Goal: Task Accomplishment & Management: Use online tool/utility

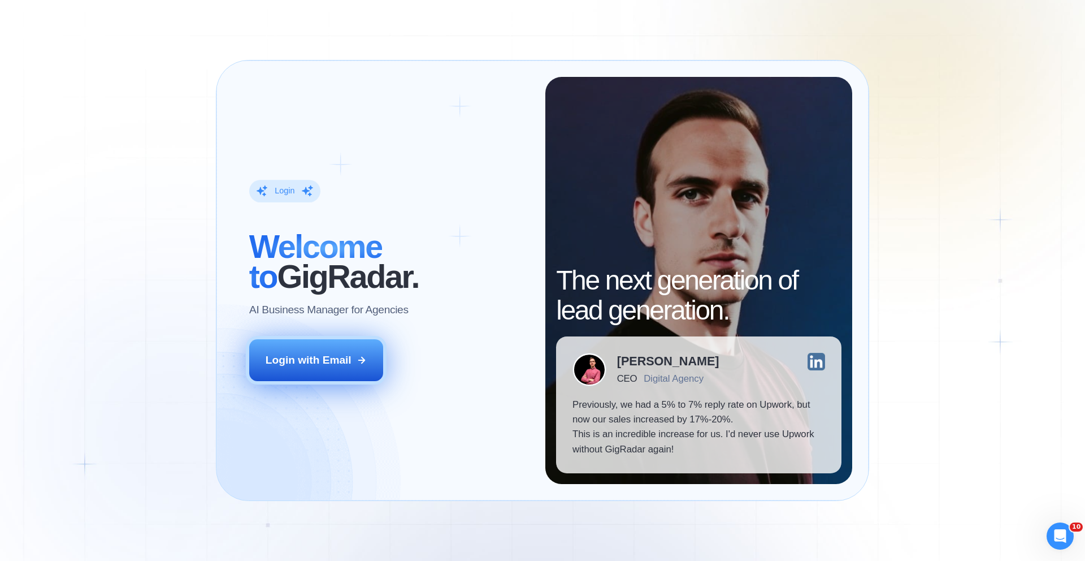
click at [312, 358] on div "Login with Email" at bounding box center [309, 360] width 86 height 15
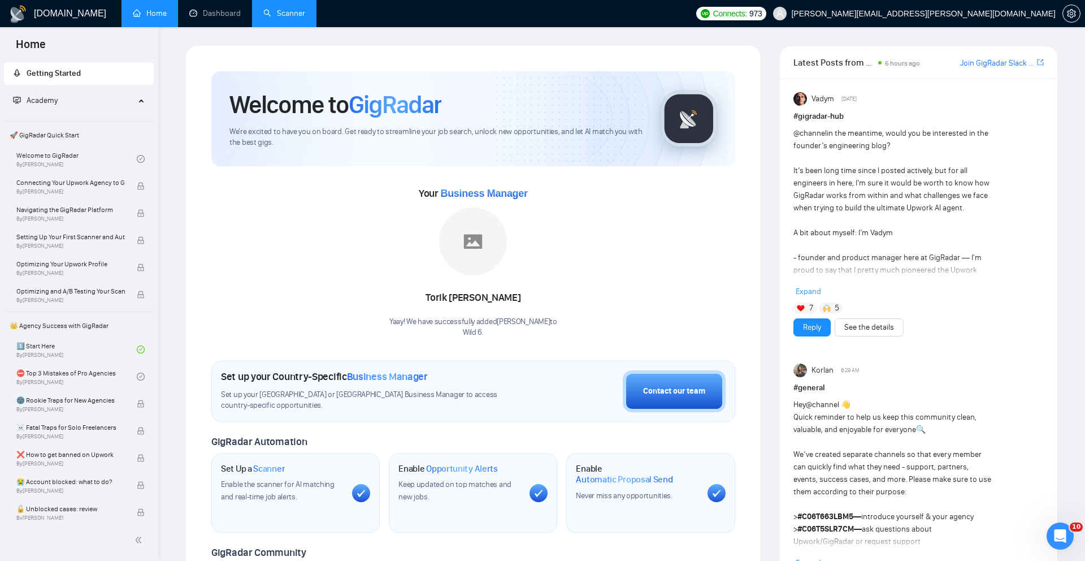
click at [301, 14] on link "Scanner" at bounding box center [284, 13] width 42 height 10
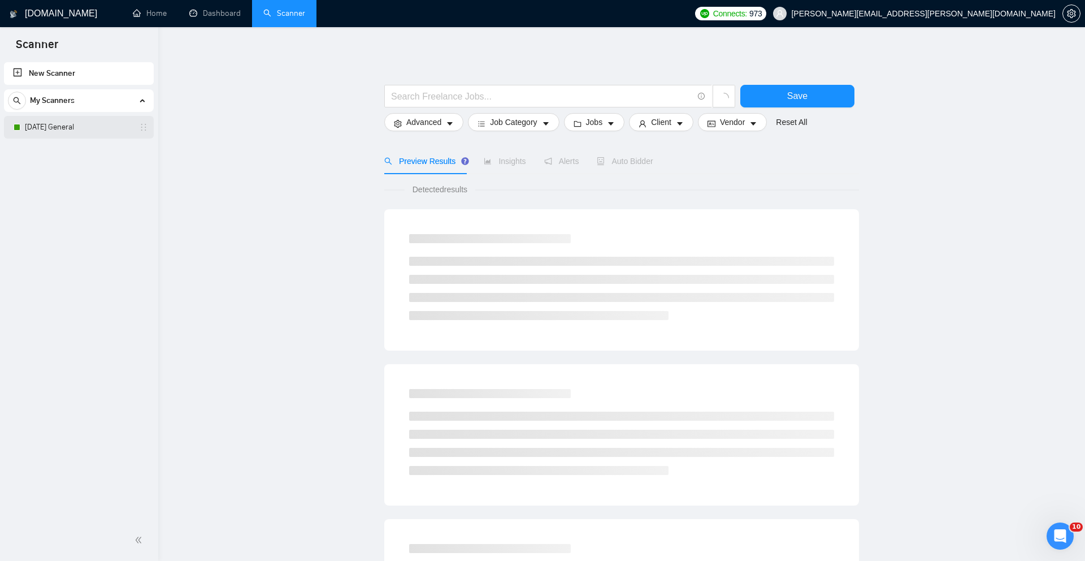
click at [79, 129] on link "Monday General" at bounding box center [78, 127] width 107 height 23
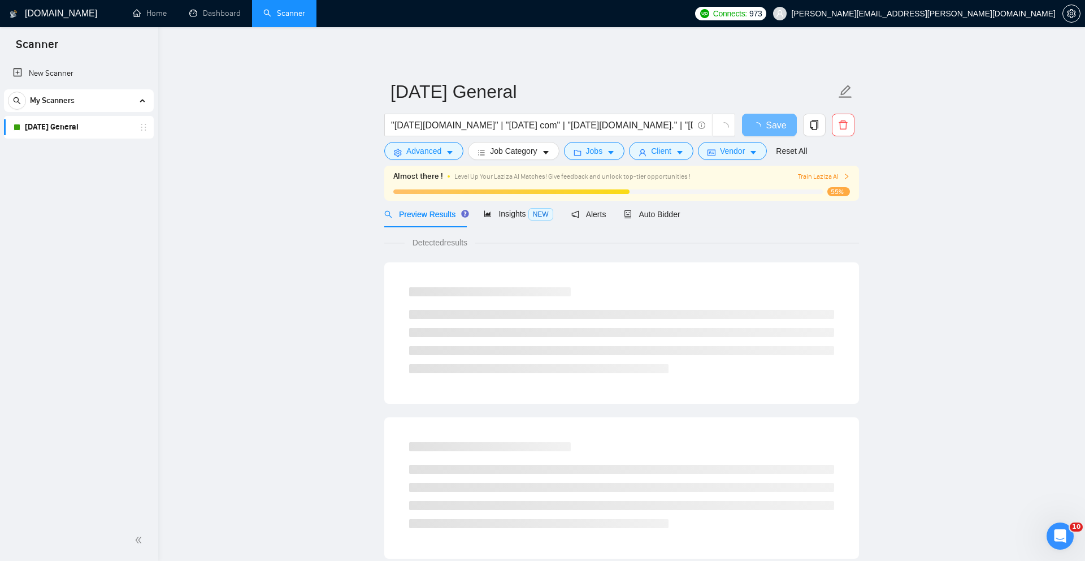
click at [935, 183] on main "Monday General "Monday.com" | "Monday com" | "Monday.com." | "Monday project" |…" at bounding box center [621, 534] width 891 height 978
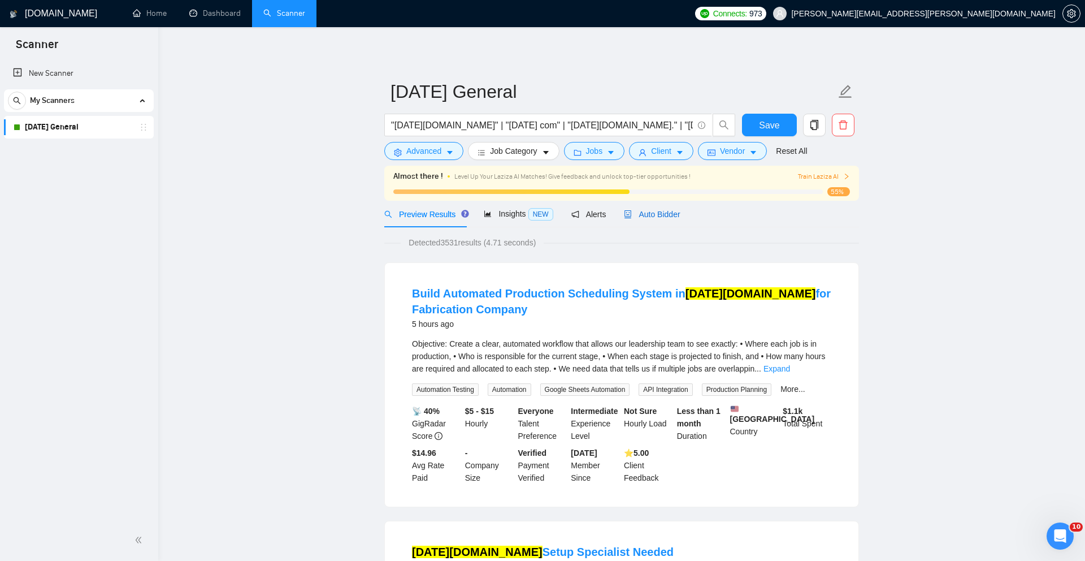
click at [674, 213] on span "Auto Bidder" at bounding box center [652, 214] width 56 height 9
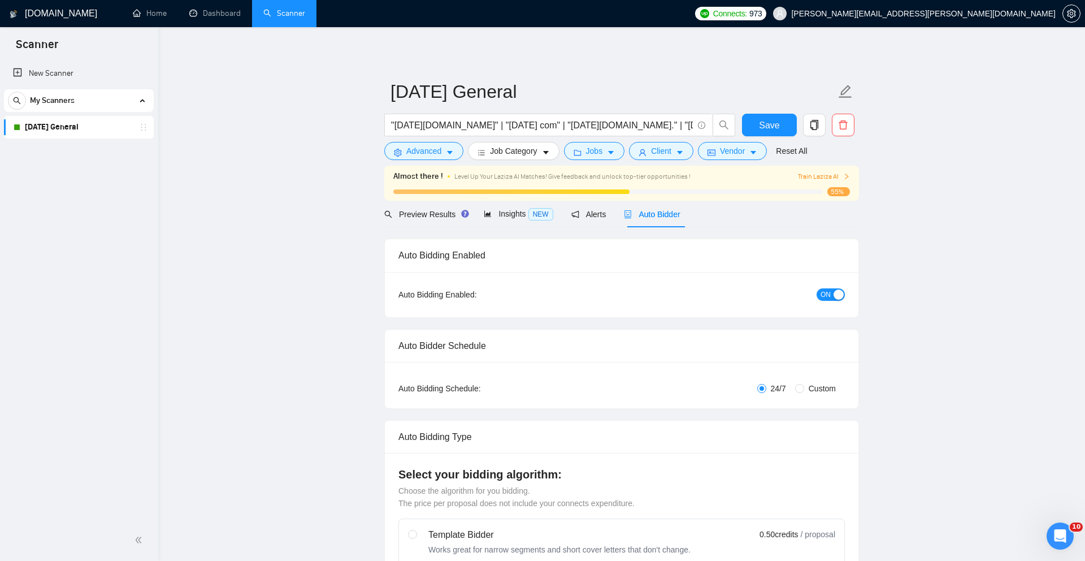
checkbox input "true"
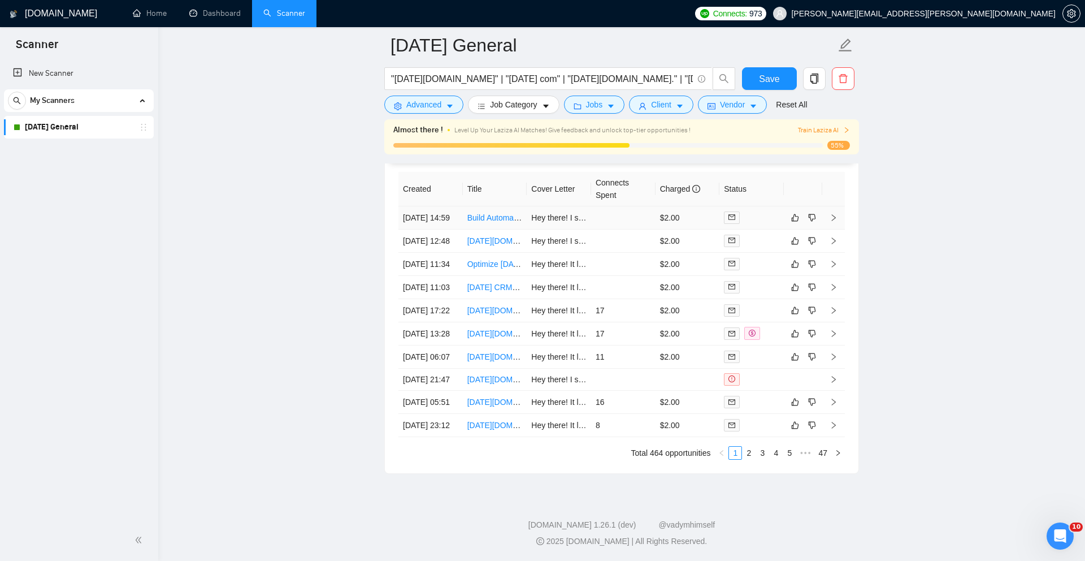
scroll to position [3041, 0]
click at [800, 340] on button "button" at bounding box center [795, 334] width 14 height 14
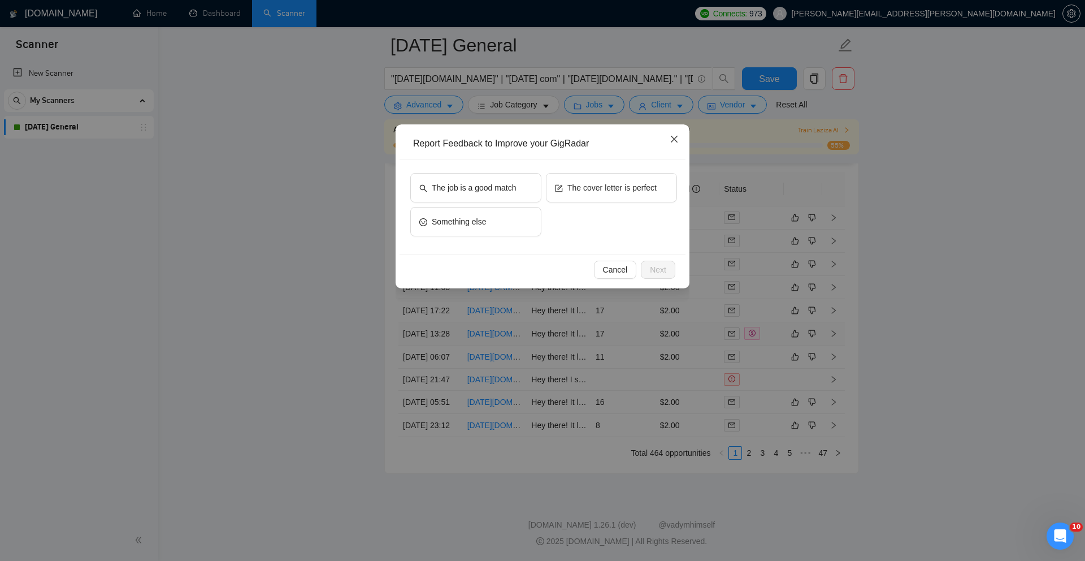
click at [682, 134] on span "Close" at bounding box center [674, 139] width 31 height 31
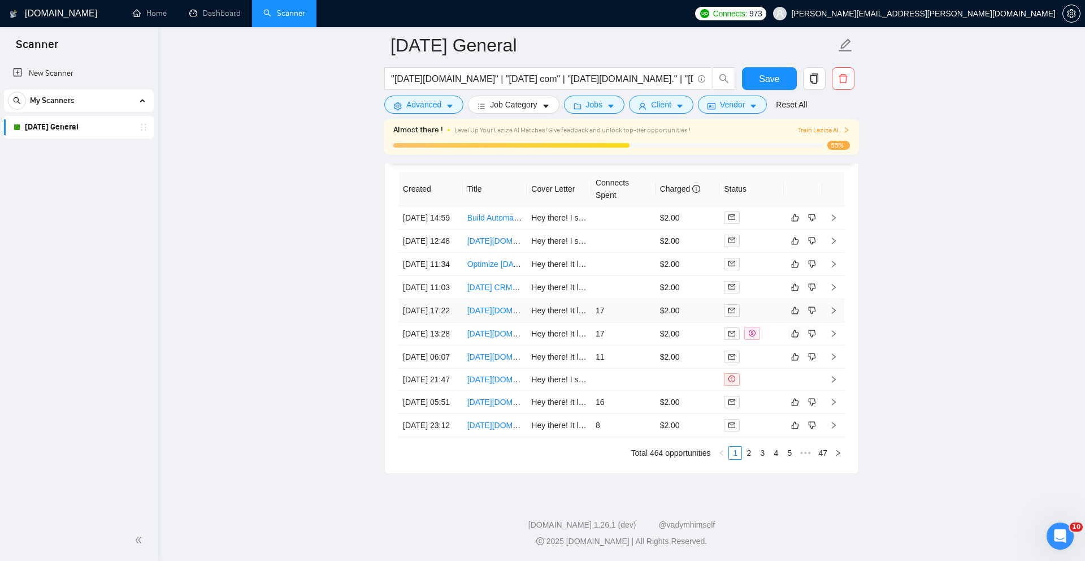
scroll to position [3139, 0]
click at [745, 452] on link "2" at bounding box center [749, 452] width 12 height 12
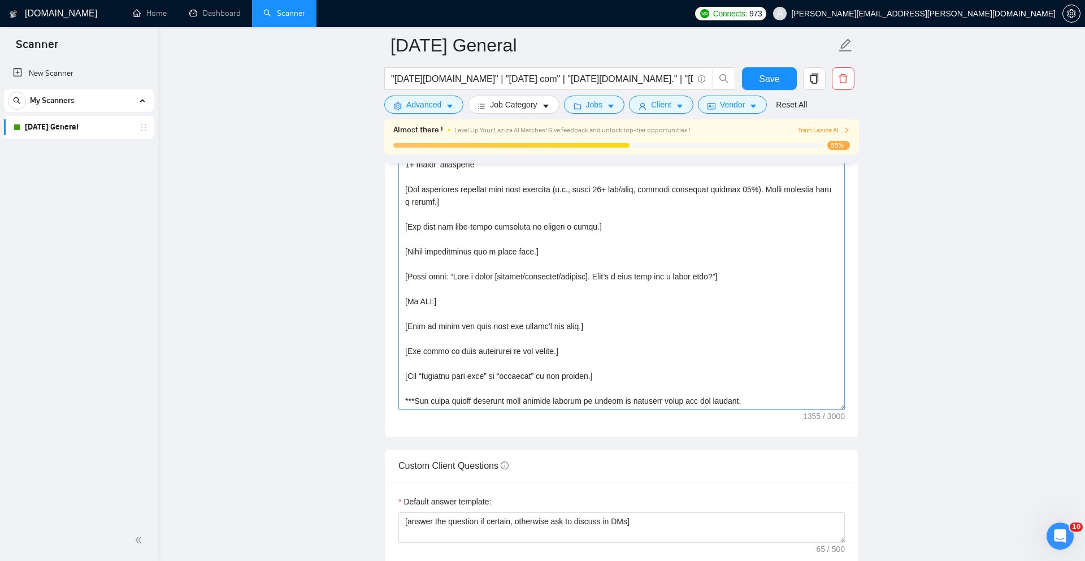
scroll to position [0, 0]
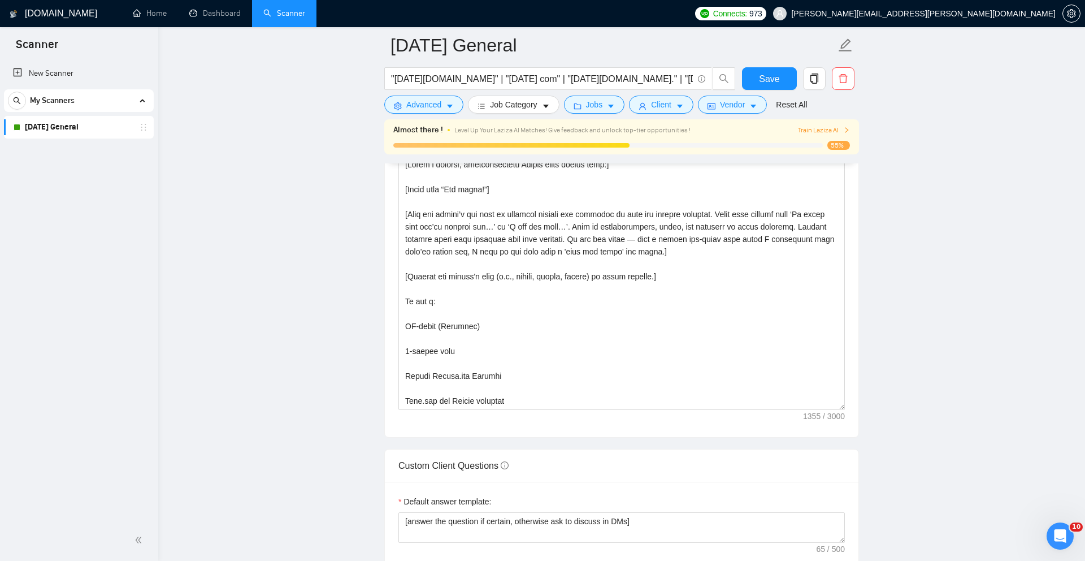
click at [301, 188] on main "Monday General "Monday.com" | "Monday com" | "Monday.com." | "Monday project" |…" at bounding box center [621, 461] width 891 height 3436
